Goal: Transaction & Acquisition: Purchase product/service

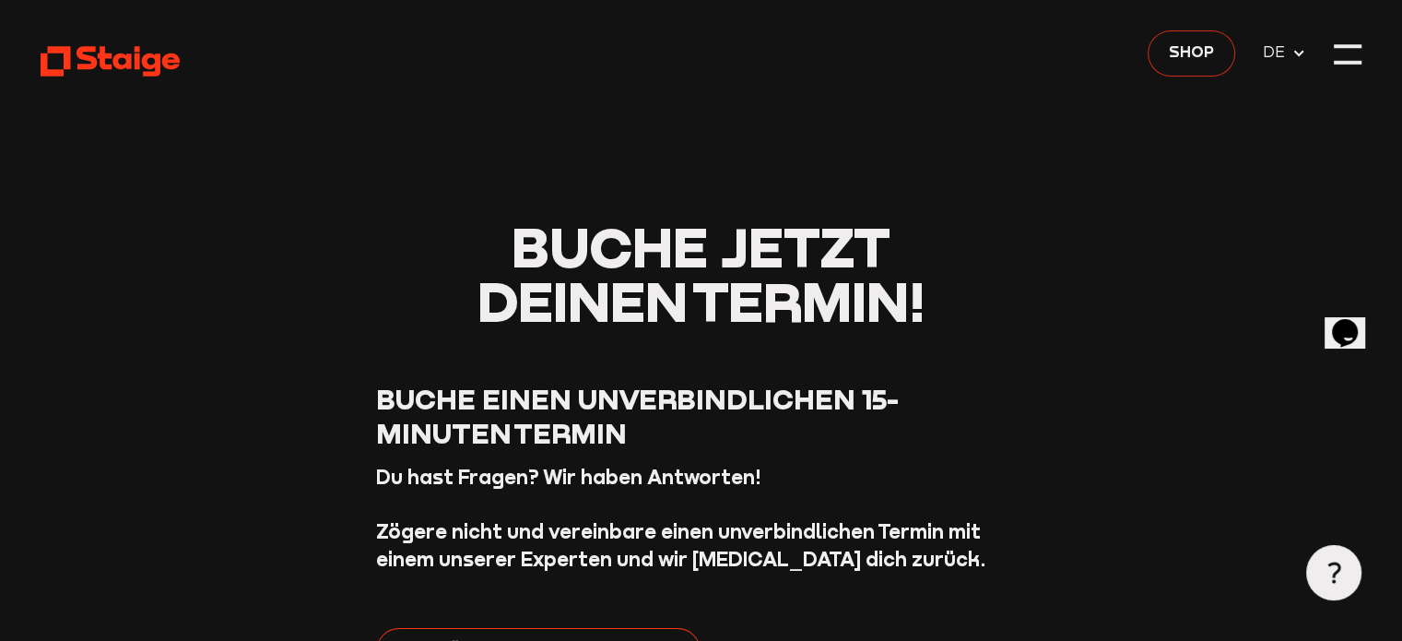
click at [1179, 62] on span "Shop" at bounding box center [1191, 53] width 45 height 24
click at [1195, 54] on span "Shop" at bounding box center [1191, 53] width 45 height 24
click at [1177, 58] on span "Shop" at bounding box center [1191, 53] width 45 height 24
